Goal: Information Seeking & Learning: Check status

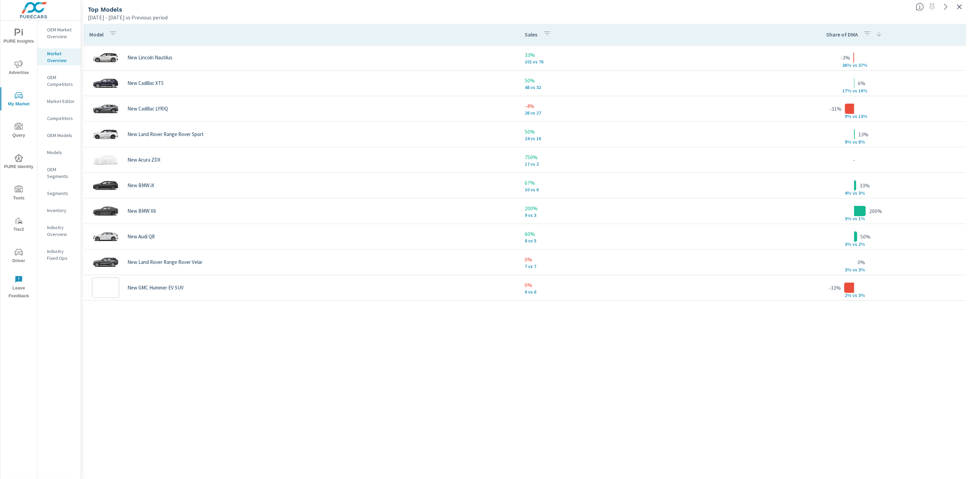
scroll to position [26, 0]
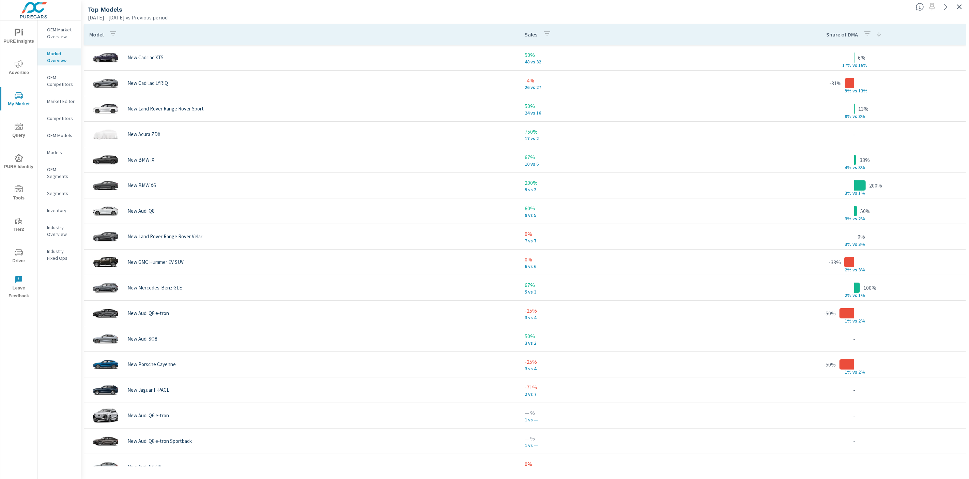
click at [663, 14] on div "[DATE] - [DATE] vs Previous period" at bounding box center [499, 17] width 823 height 8
click at [660, 13] on div "Top Models" at bounding box center [499, 9] width 823 height 8
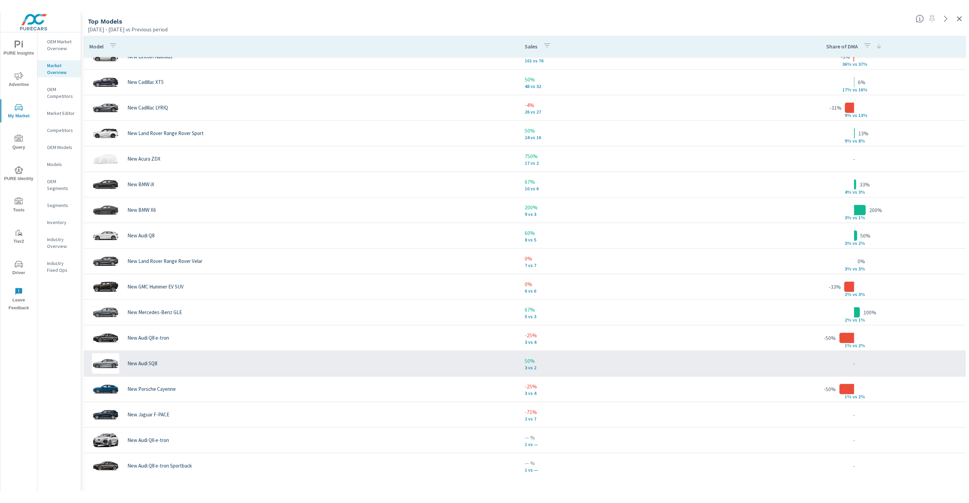
scroll to position [1, 0]
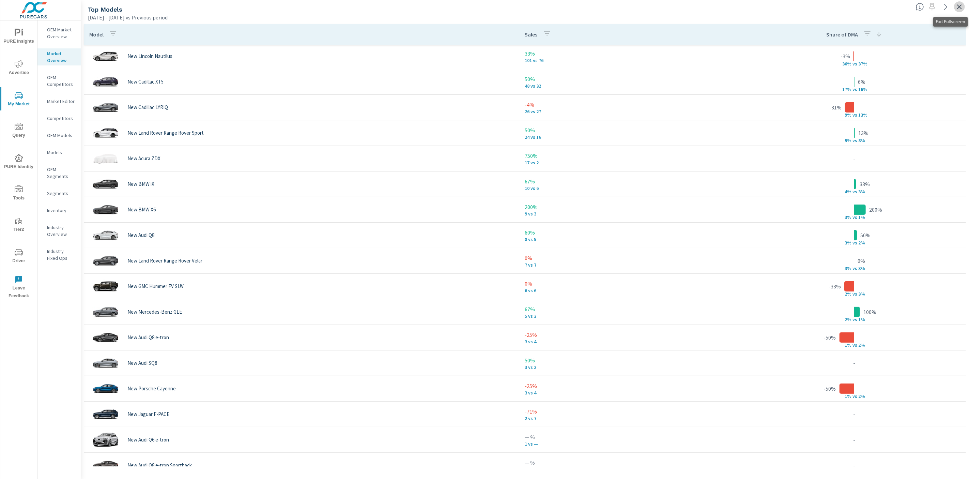
click at [962, 4] on icon "button" at bounding box center [960, 7] width 8 height 8
